Goal: Task Accomplishment & Management: Manage account settings

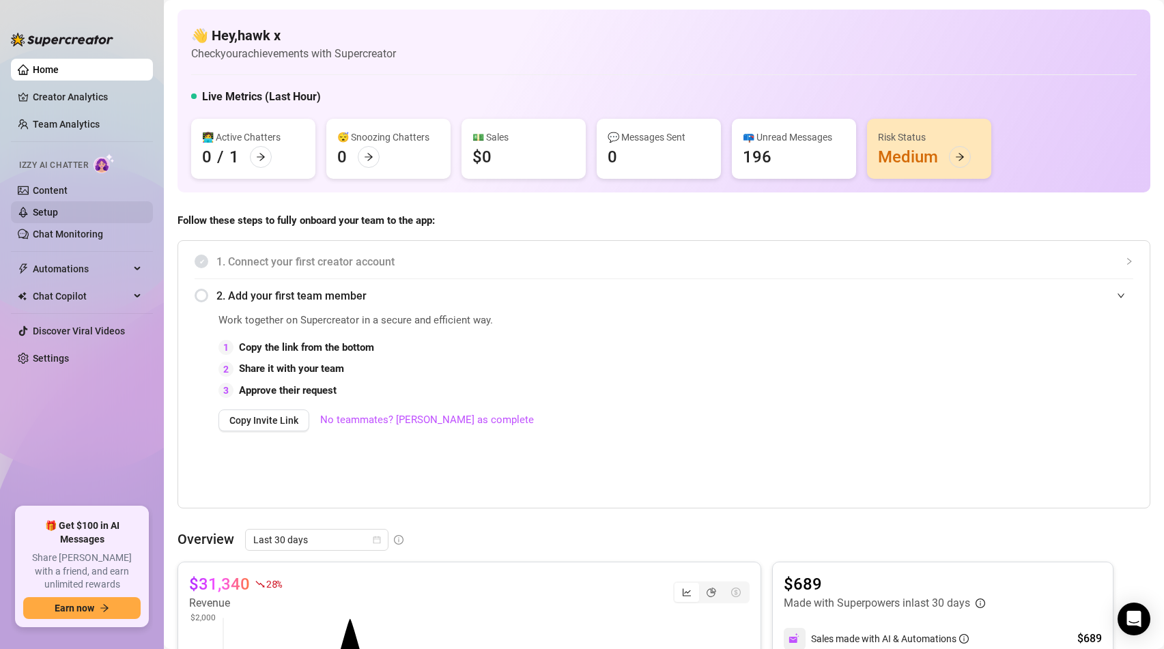
click at [58, 210] on link "Setup" at bounding box center [45, 212] width 25 height 11
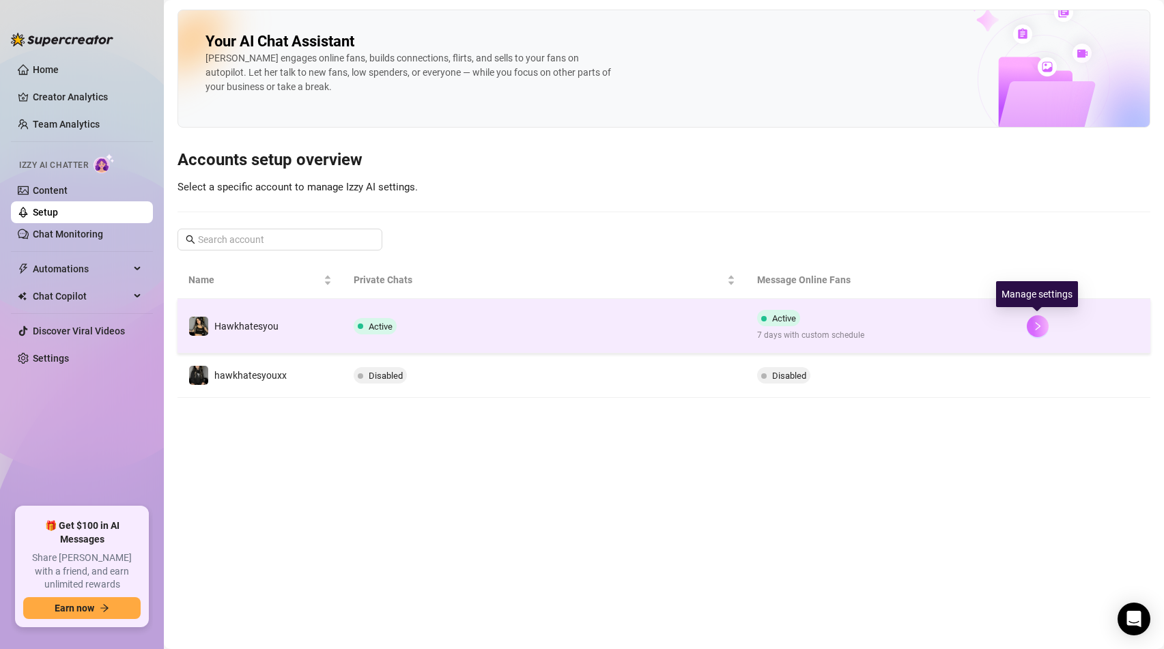
click at [1039, 325] on icon "right" at bounding box center [1038, 327] width 10 height 10
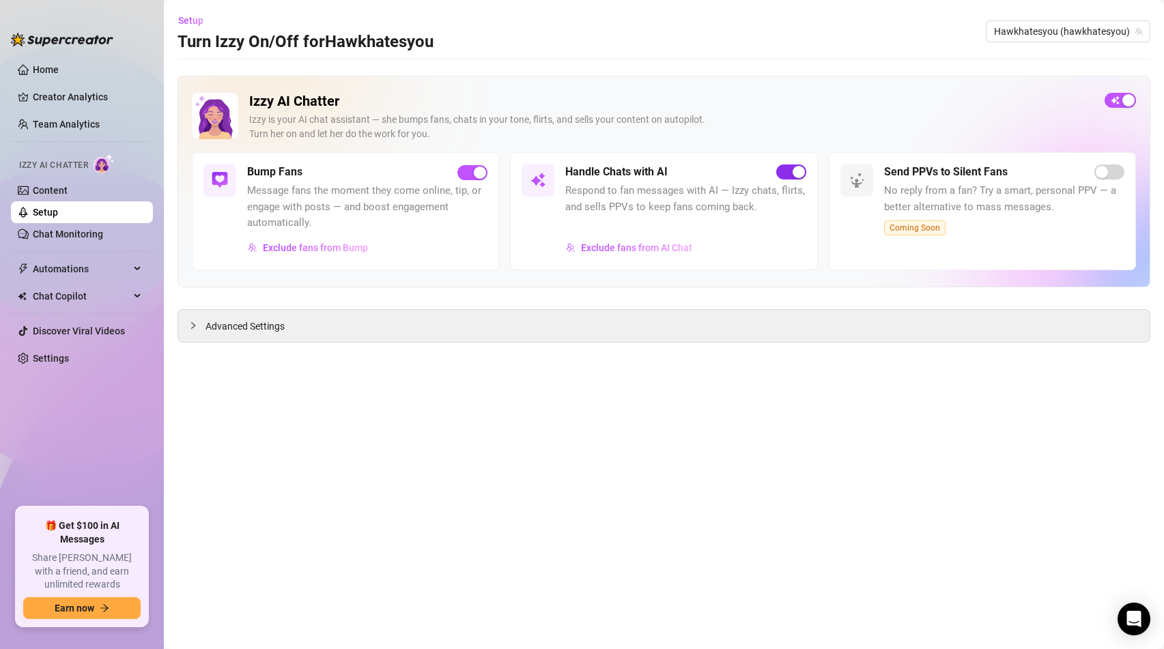
click at [794, 171] on div "button" at bounding box center [799, 172] width 12 height 12
click at [53, 73] on link "Home" at bounding box center [46, 69] width 26 height 11
